Goal: Transaction & Acquisition: Book appointment/travel/reservation

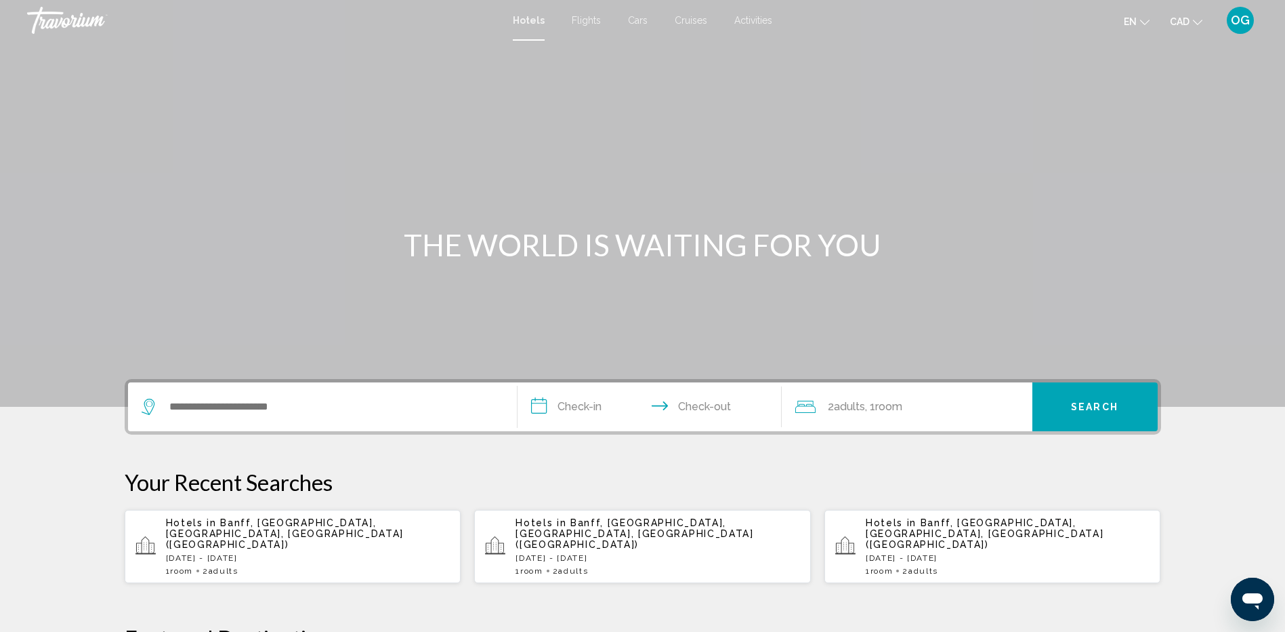
click at [264, 553] on p "[DATE] - [DATE]" at bounding box center [308, 557] width 285 height 9
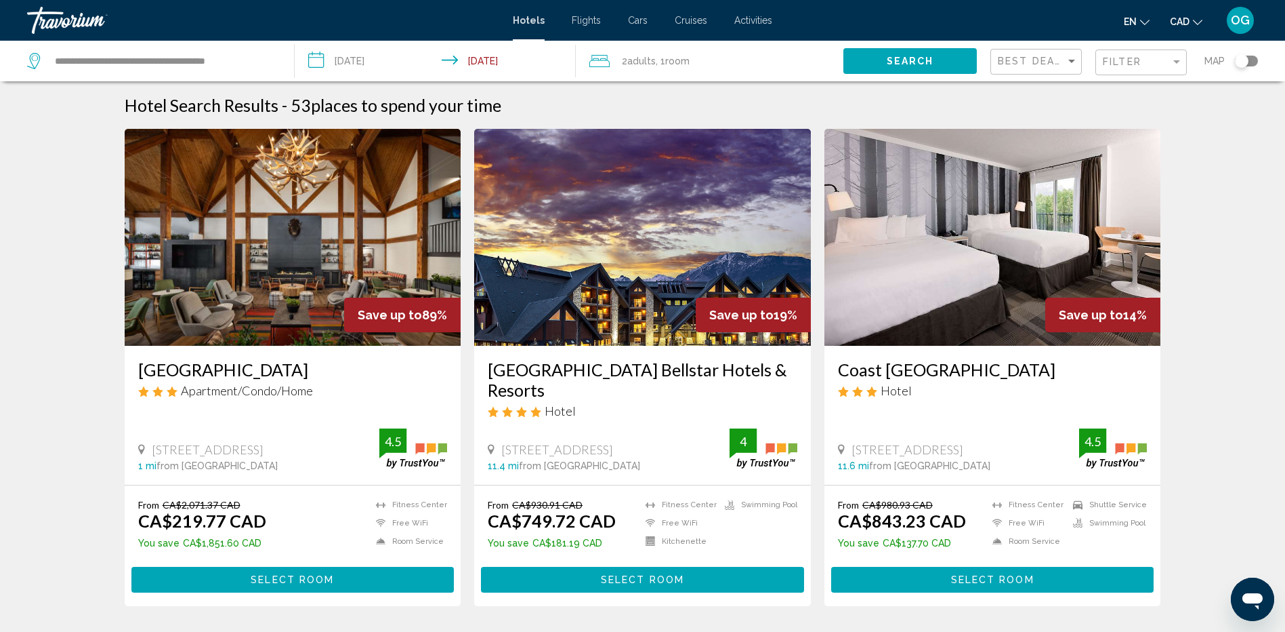
click at [295, 306] on img "Main content" at bounding box center [293, 237] width 337 height 217
click at [289, 581] on span "Select Room" at bounding box center [292, 580] width 83 height 11
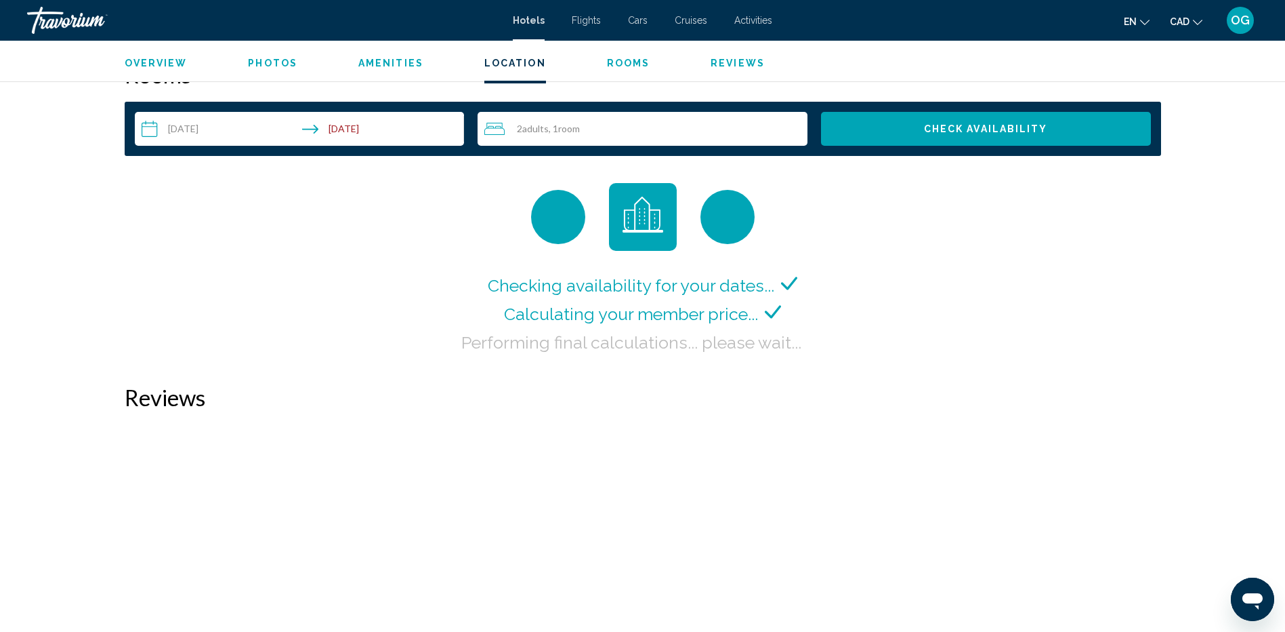
scroll to position [1762, 0]
